Goal: Task Accomplishment & Management: Manage account settings

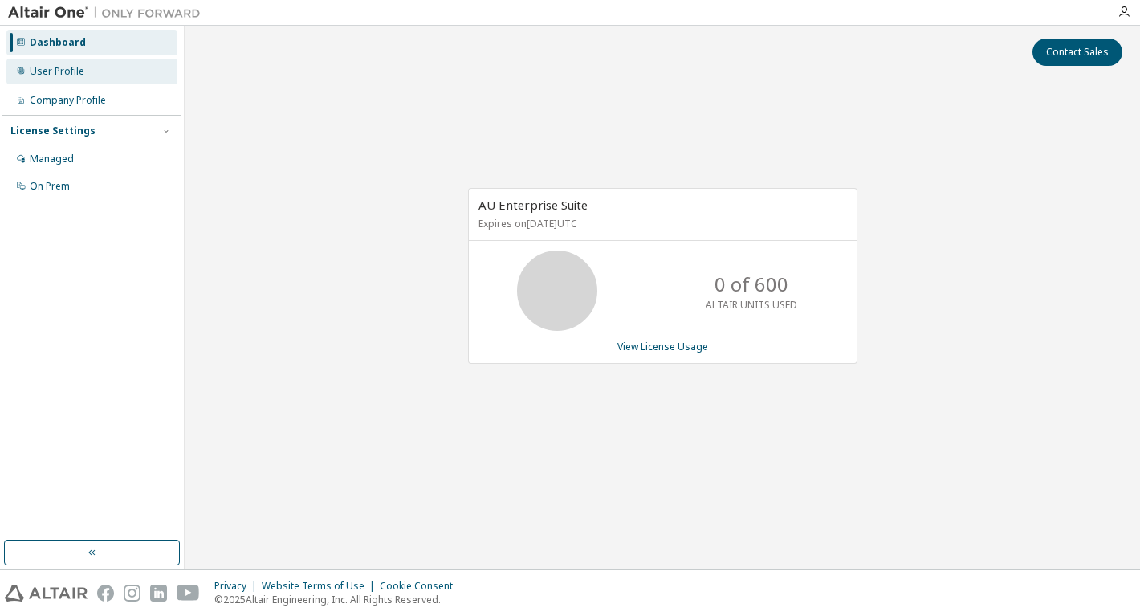
click at [51, 69] on div "User Profile" at bounding box center [57, 71] width 55 height 13
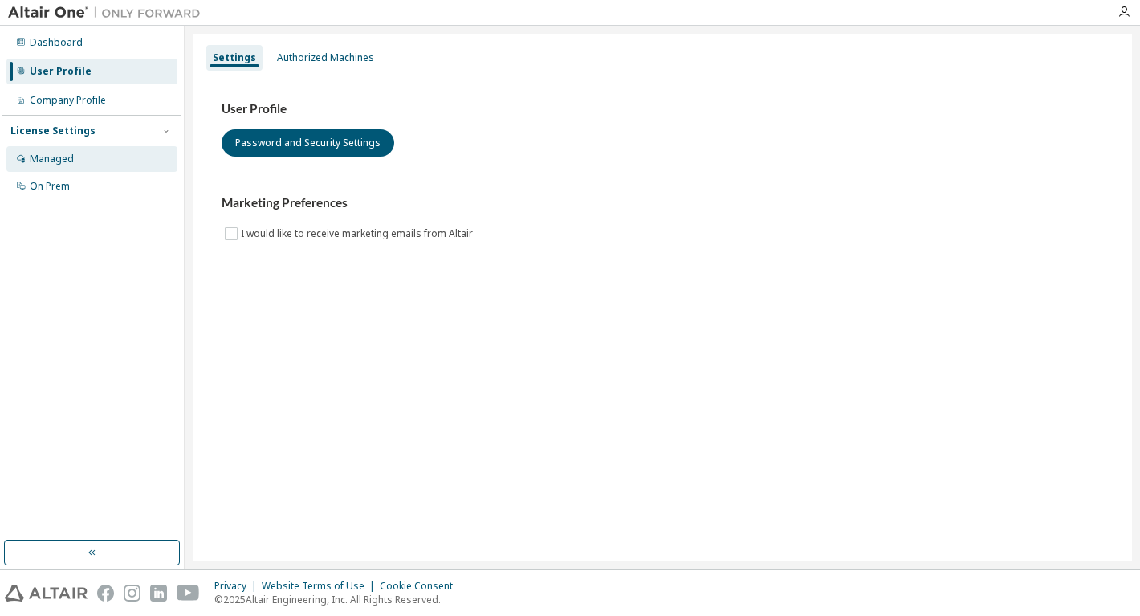
click at [49, 159] on div "Managed" at bounding box center [52, 159] width 44 height 13
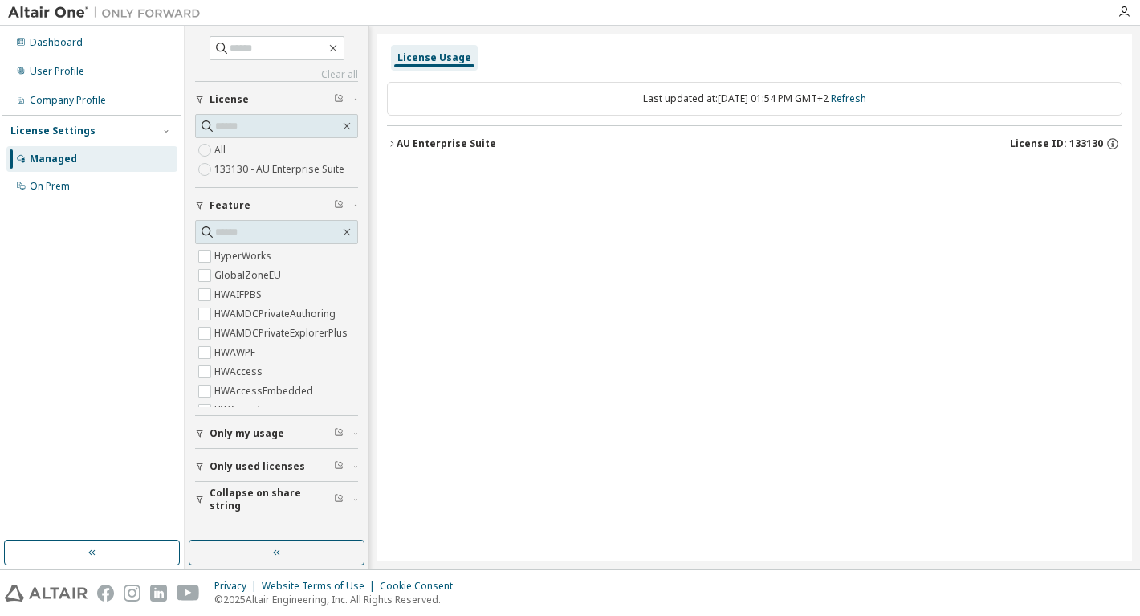
click at [54, 129] on div "License Settings" at bounding box center [52, 130] width 85 height 13
click at [78, 46] on div "Dashboard" at bounding box center [56, 42] width 53 height 13
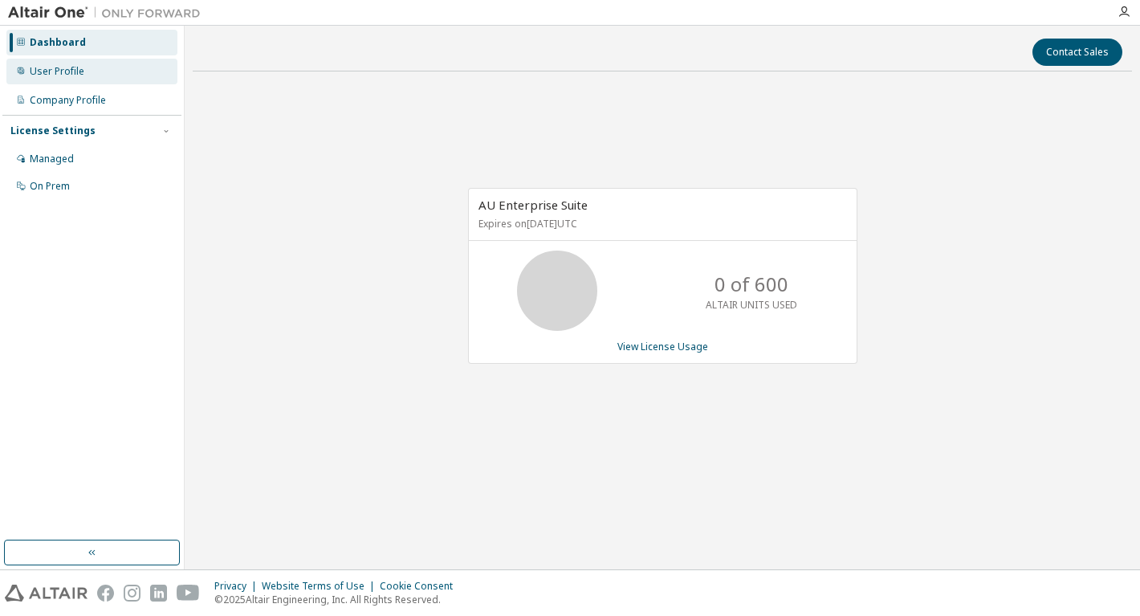
click at [79, 79] on div "User Profile" at bounding box center [91, 72] width 171 height 26
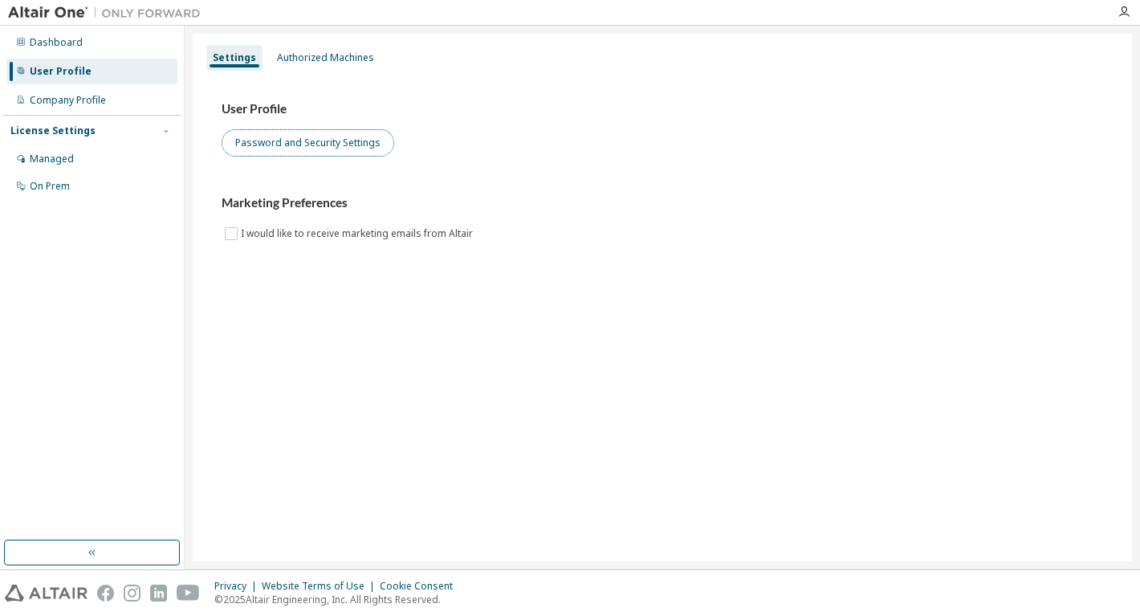
click at [324, 149] on button "Password and Security Settings" at bounding box center [308, 142] width 173 height 27
